Goal: Transaction & Acquisition: Purchase product/service

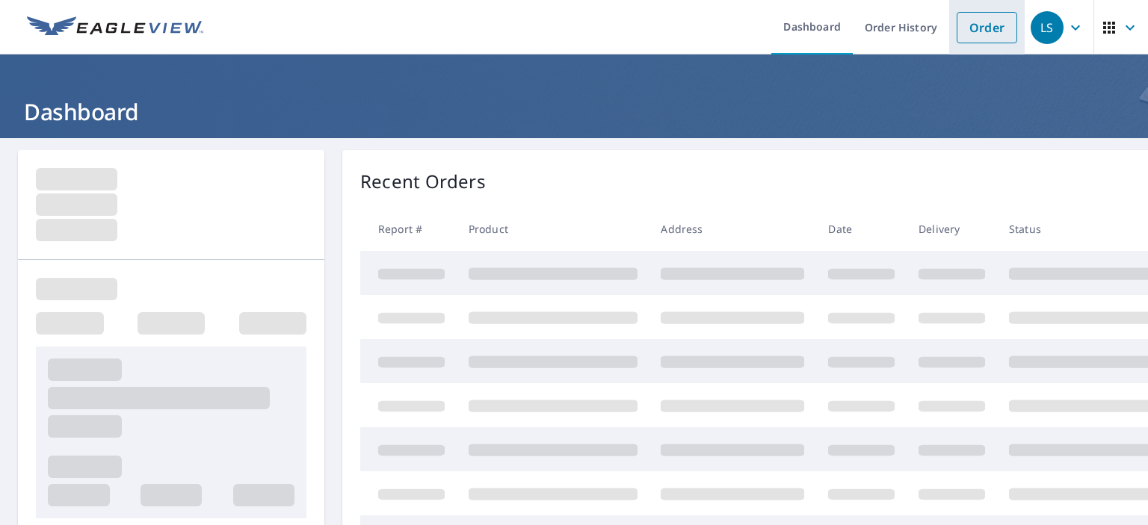
click at [984, 22] on link "Order" at bounding box center [987, 27] width 61 height 31
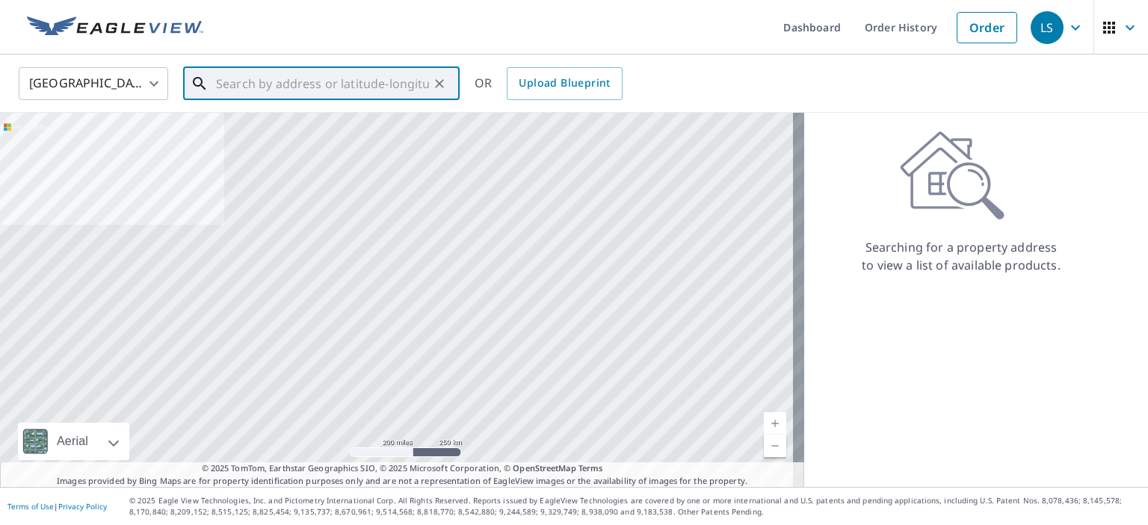
click at [271, 84] on input "text" at bounding box center [322, 84] width 213 height 42
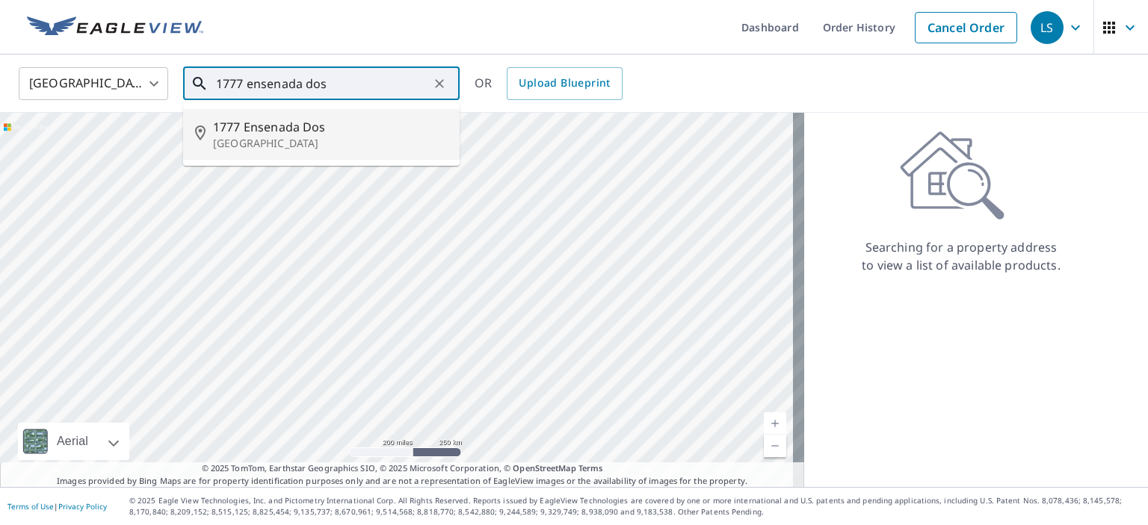
click at [254, 139] on p "[GEOGRAPHIC_DATA]" at bounding box center [330, 143] width 235 height 15
type input "1777 Ensenada [GEOGRAPHIC_DATA]"
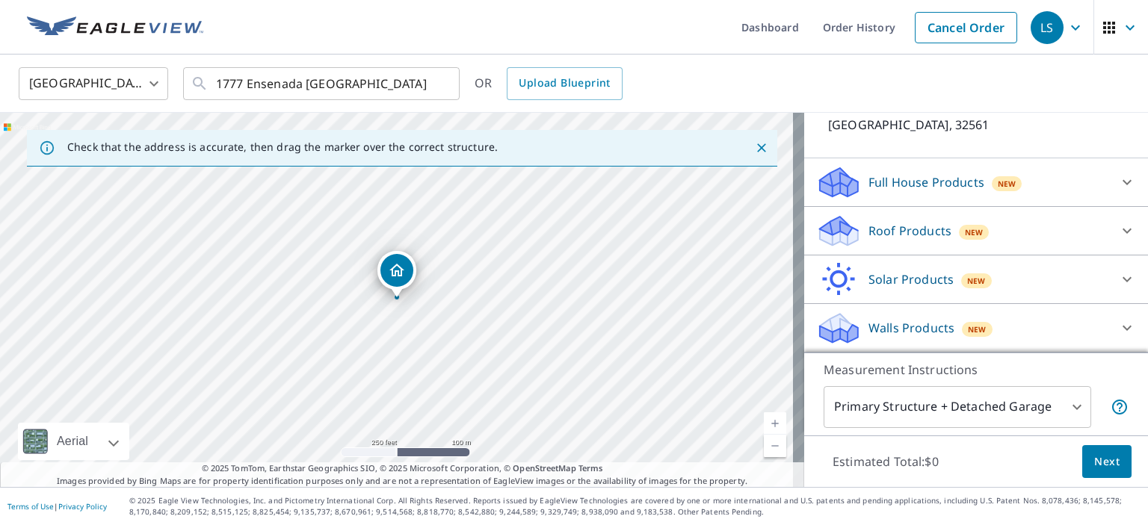
scroll to position [126, 0]
click at [898, 225] on p "Roof Products" at bounding box center [909, 232] width 83 height 18
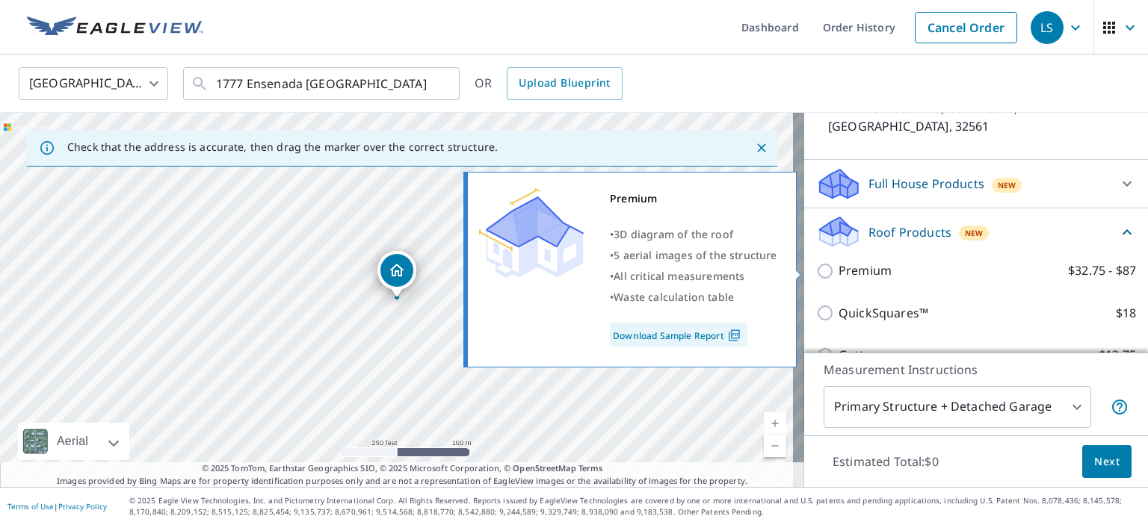
click at [860, 264] on p "Premium" at bounding box center [865, 271] width 53 height 19
click at [839, 264] on input "Premium $32.75 - $87" at bounding box center [827, 271] width 22 height 18
checkbox input "true"
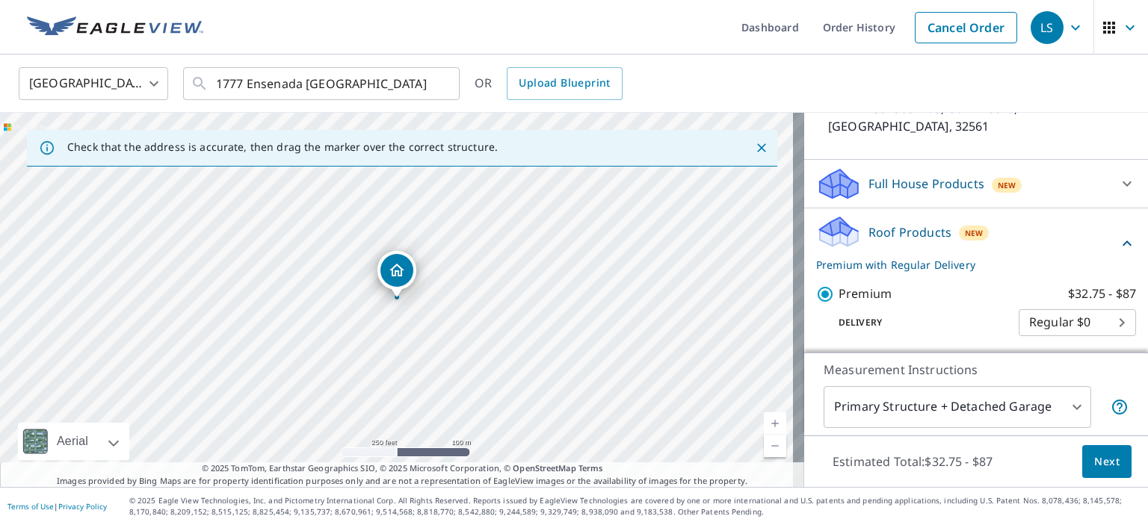
click at [1094, 466] on span "Next" at bounding box center [1106, 462] width 25 height 19
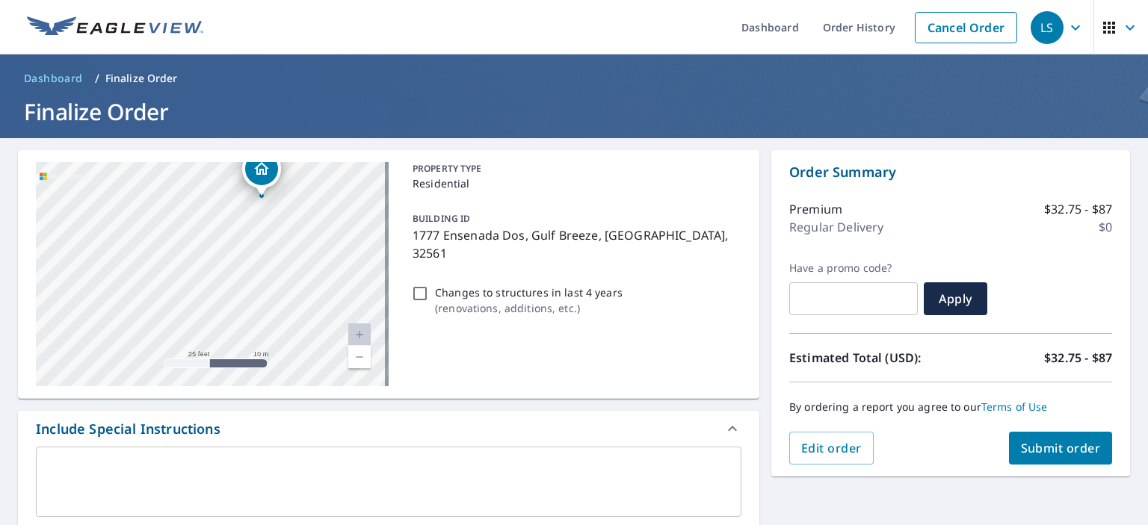
drag, startPoint x: 222, startPoint y: 226, endPoint x: 217, endPoint y: 403, distance: 176.4
click at [217, 403] on div "[STREET_ADDRESS] Aerial Road A standard road map Aerial A detailed look from ab…" at bounding box center [388, 520] width 741 height 741
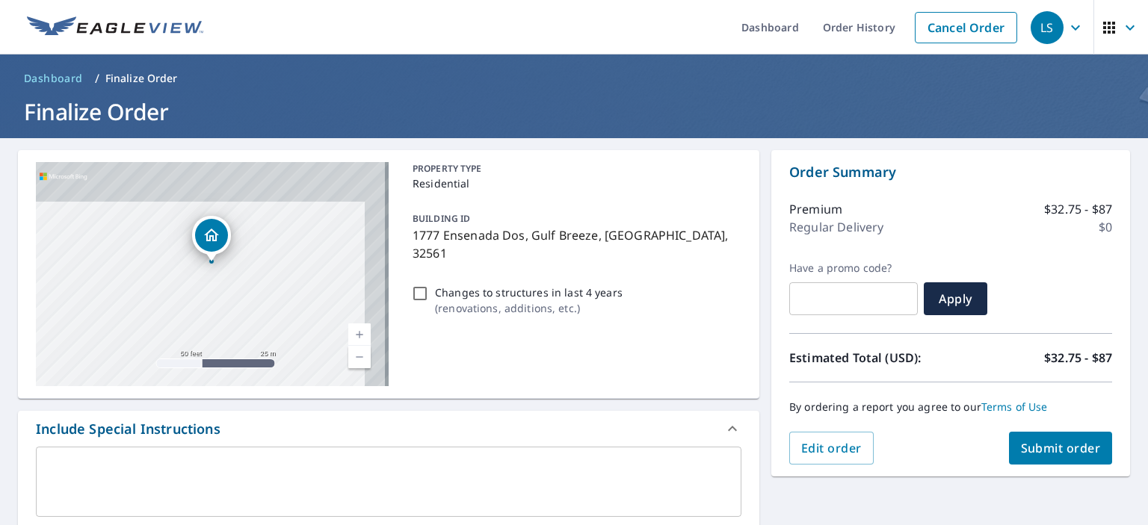
drag, startPoint x: 299, startPoint y: 179, endPoint x: 182, endPoint y: 362, distance: 217.7
click at [182, 362] on div "1777 Ensenada [GEOGRAPHIC_DATA]" at bounding box center [212, 274] width 353 height 224
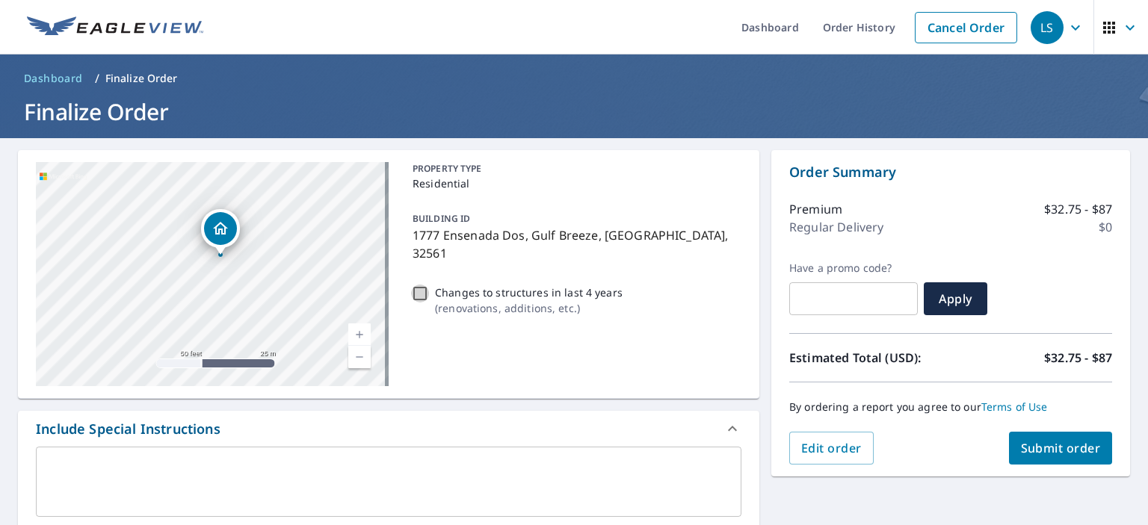
click at [413, 285] on input "Changes to structures in last 4 years ( renovations, additions, etc. )" at bounding box center [420, 294] width 18 height 18
checkbox input "true"
click at [1056, 444] on span "Submit order" at bounding box center [1061, 448] width 80 height 16
checkbox input "true"
